Goal: Task Accomplishment & Management: Complete application form

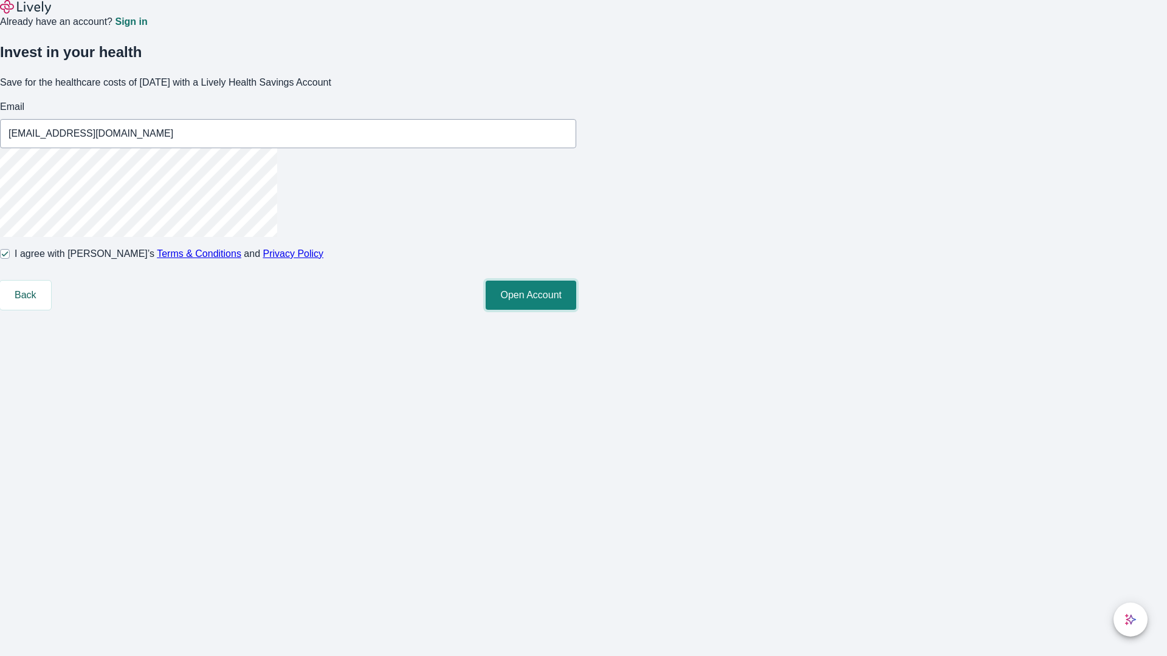
click at [576, 310] on button "Open Account" at bounding box center [530, 295] width 91 height 29
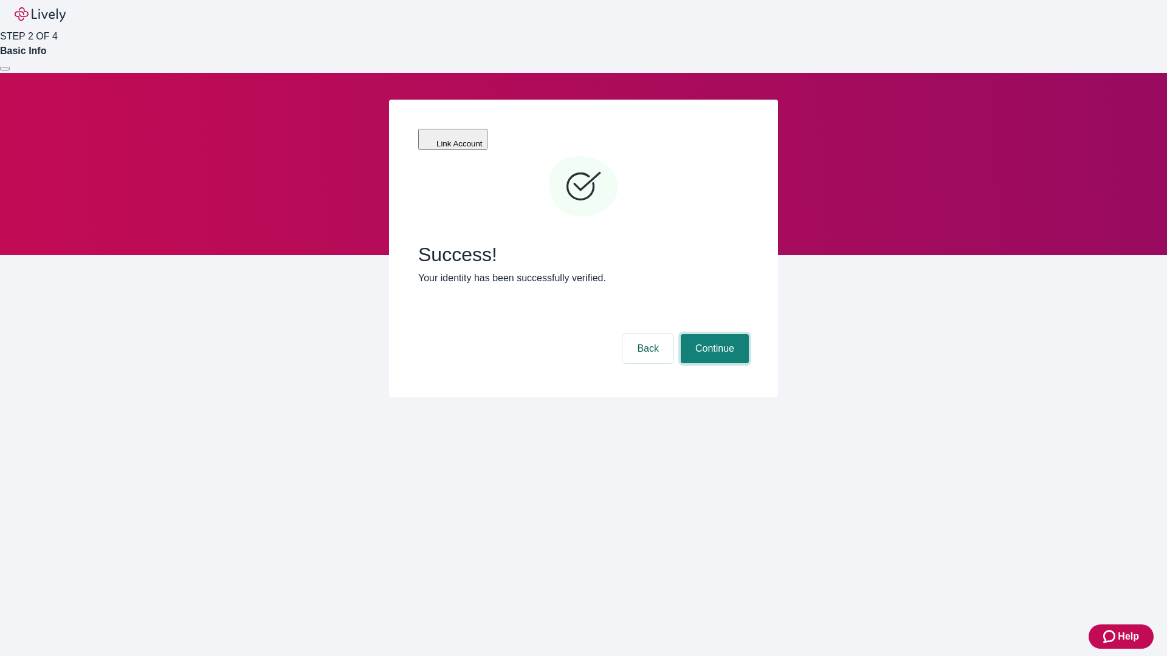
click at [713, 334] on button "Continue" at bounding box center [715, 348] width 68 height 29
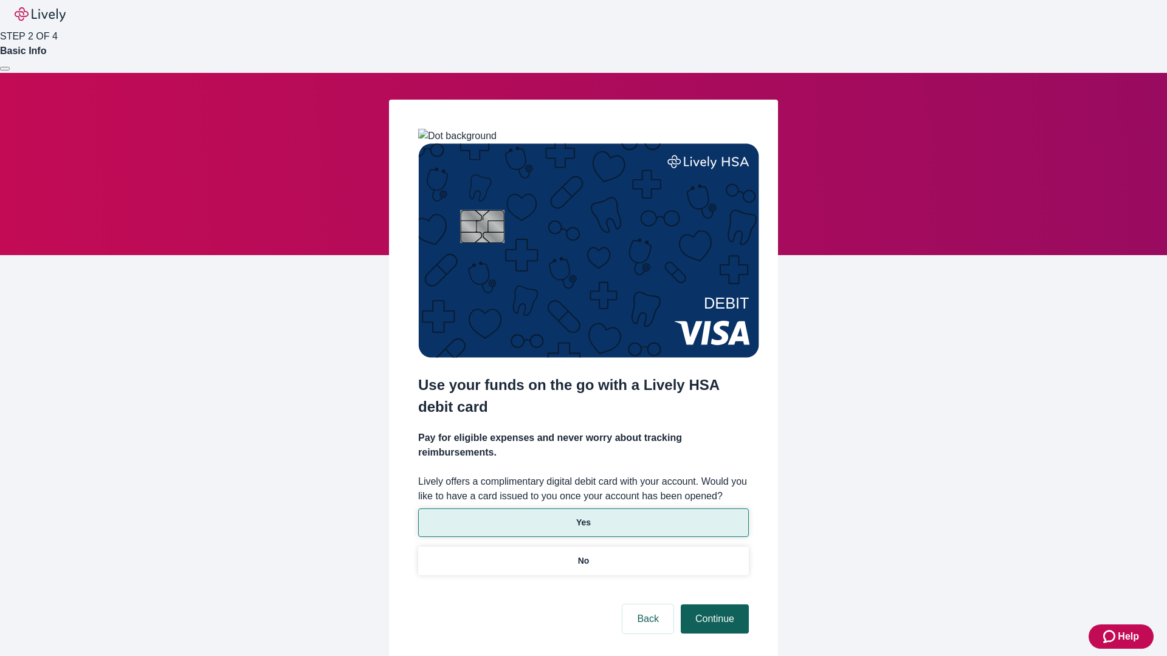
click at [583, 516] on p "Yes" at bounding box center [583, 522] width 15 height 13
click at [713, 605] on button "Continue" at bounding box center [715, 619] width 68 height 29
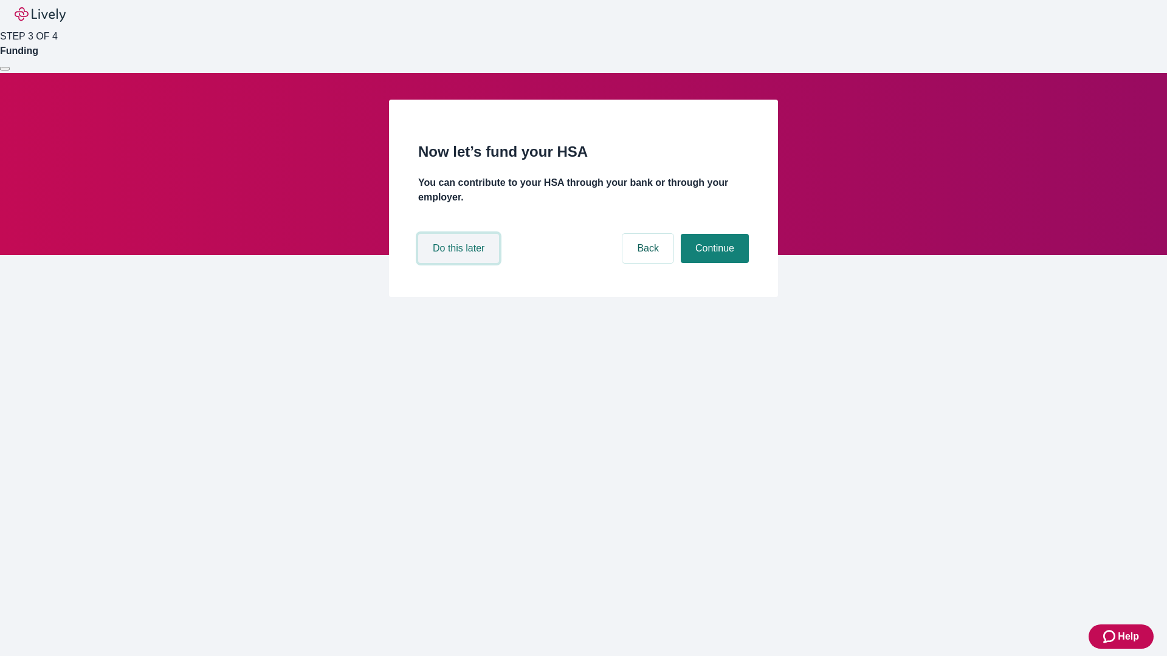
click at [460, 263] on button "Do this later" at bounding box center [458, 248] width 81 height 29
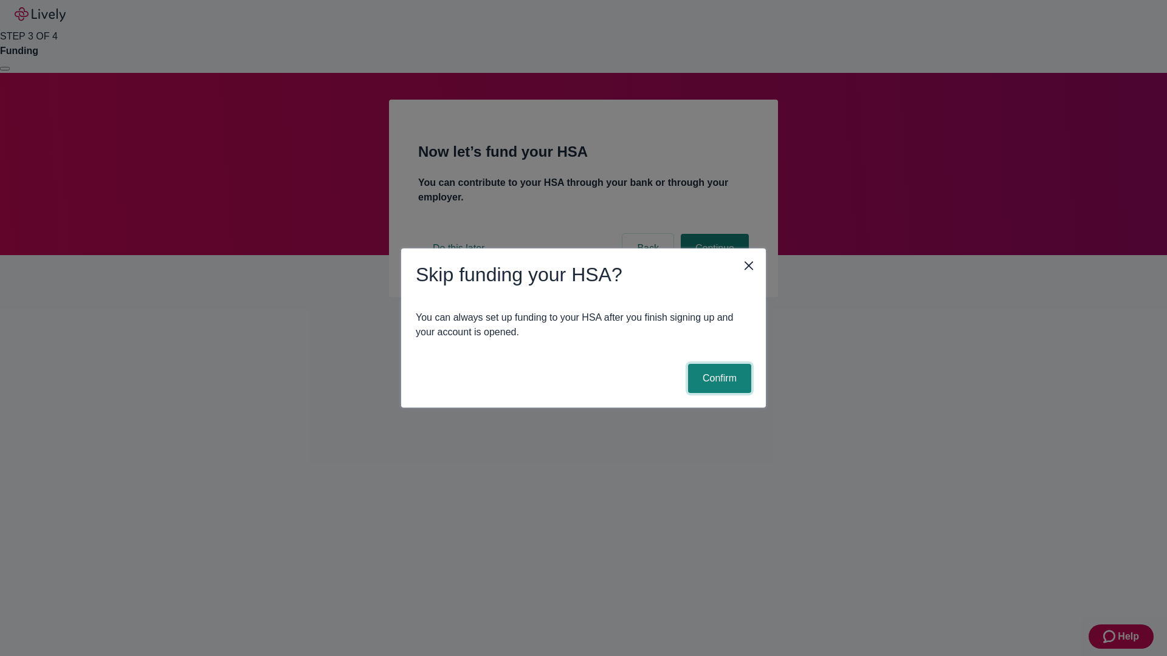
click at [718, 379] on button "Confirm" at bounding box center [719, 378] width 63 height 29
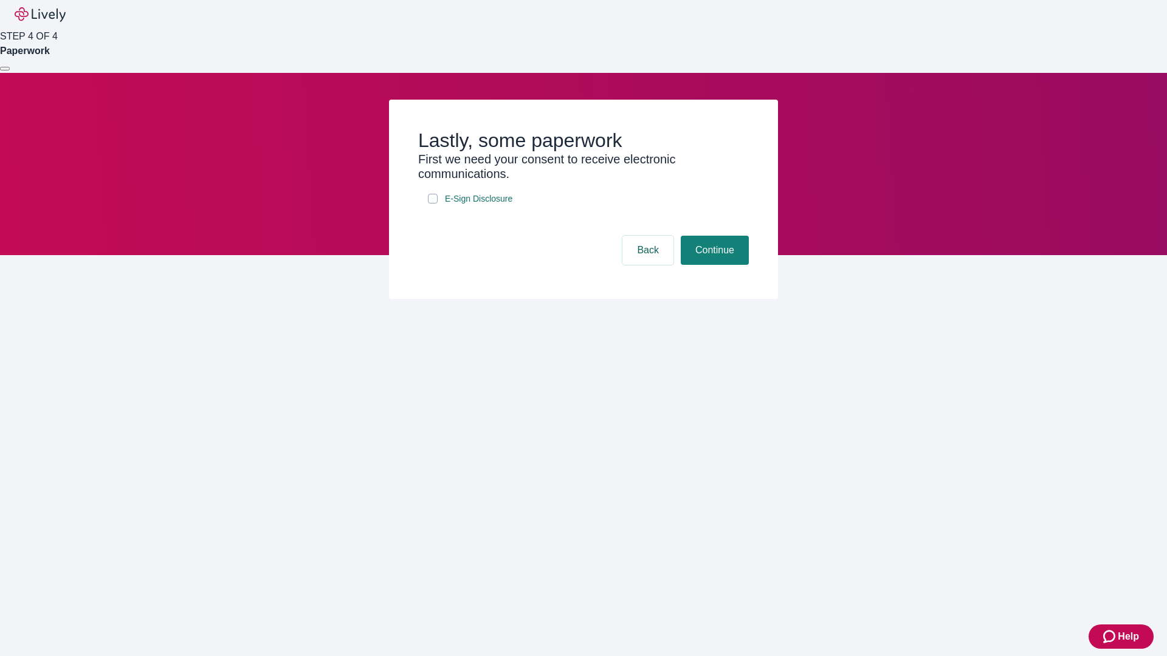
click at [433, 204] on input "E-Sign Disclosure" at bounding box center [433, 199] width 10 height 10
checkbox input "true"
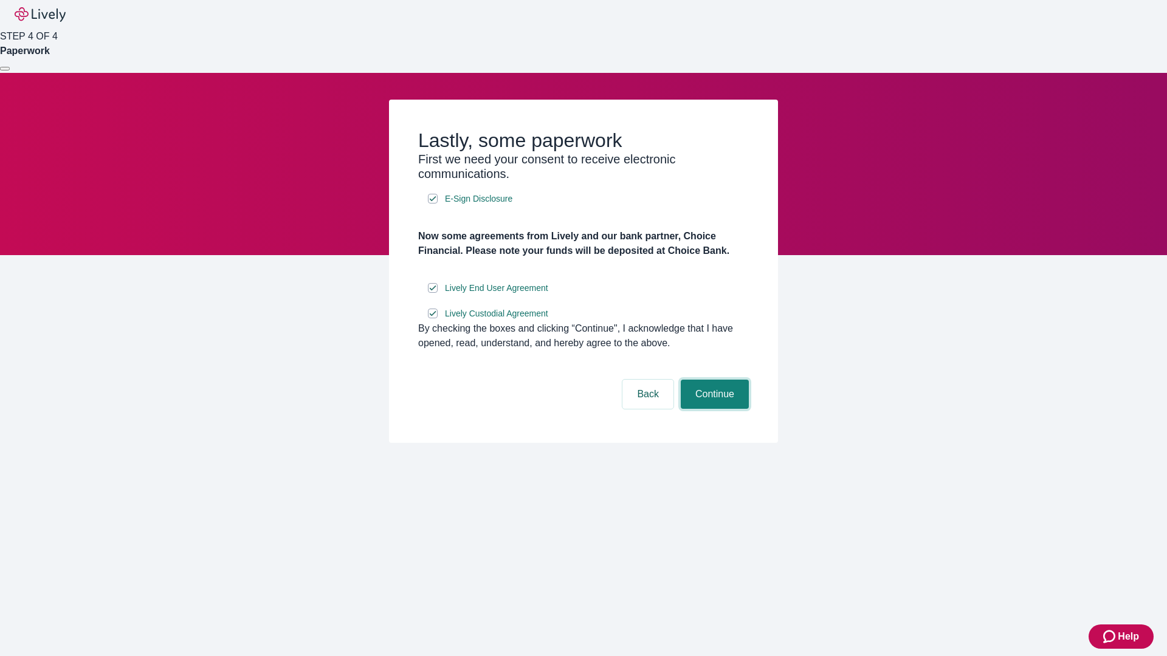
click at [713, 409] on button "Continue" at bounding box center [715, 394] width 68 height 29
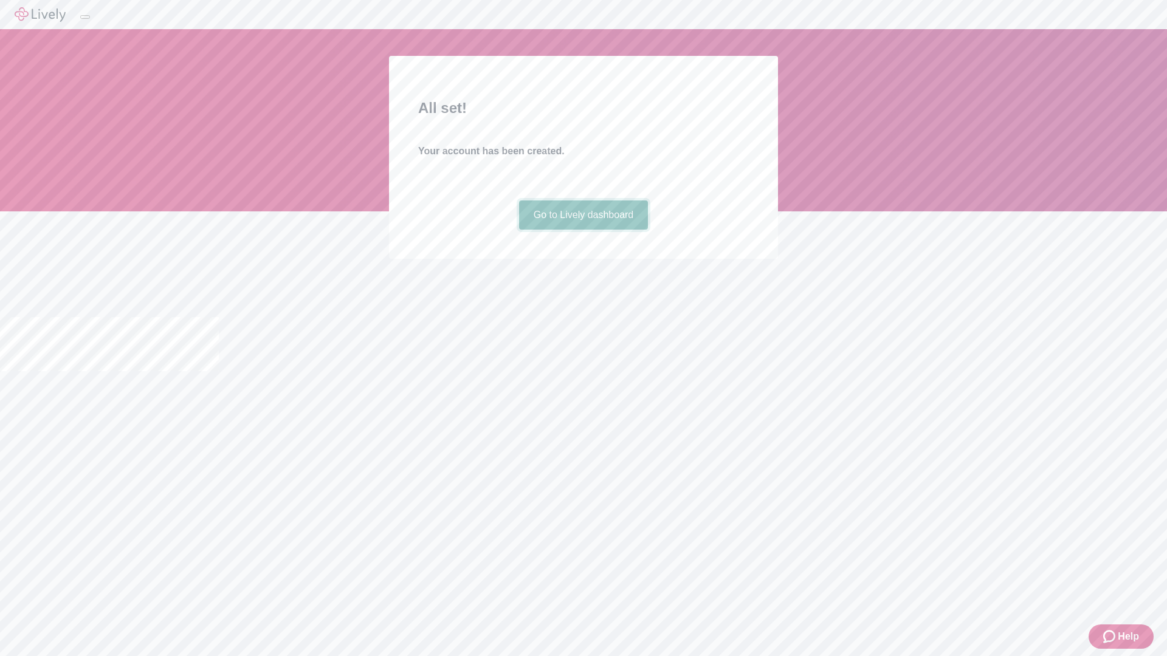
click at [583, 230] on link "Go to Lively dashboard" at bounding box center [583, 215] width 129 height 29
